Goal: Information Seeking & Learning: Understand process/instructions

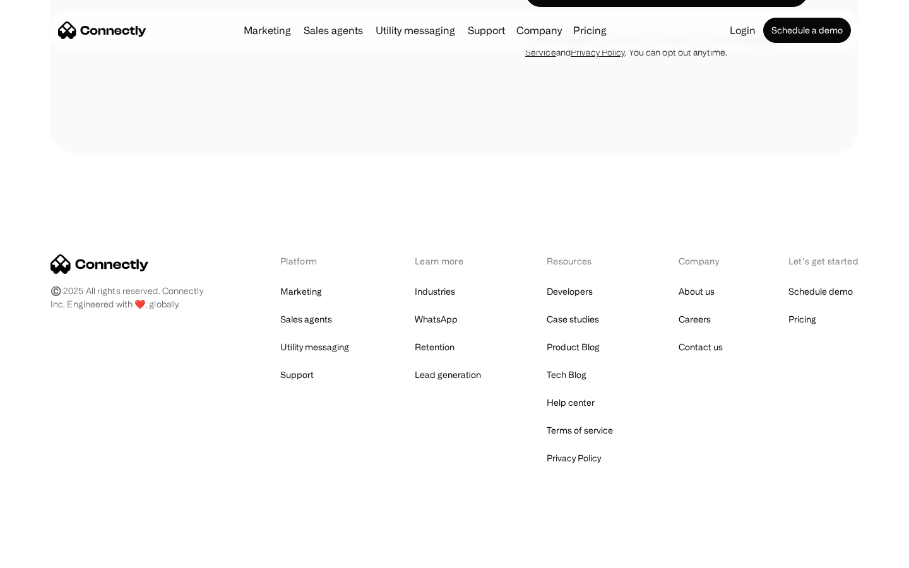
scroll to position [1340, 0]
